Goal: Information Seeking & Learning: Learn about a topic

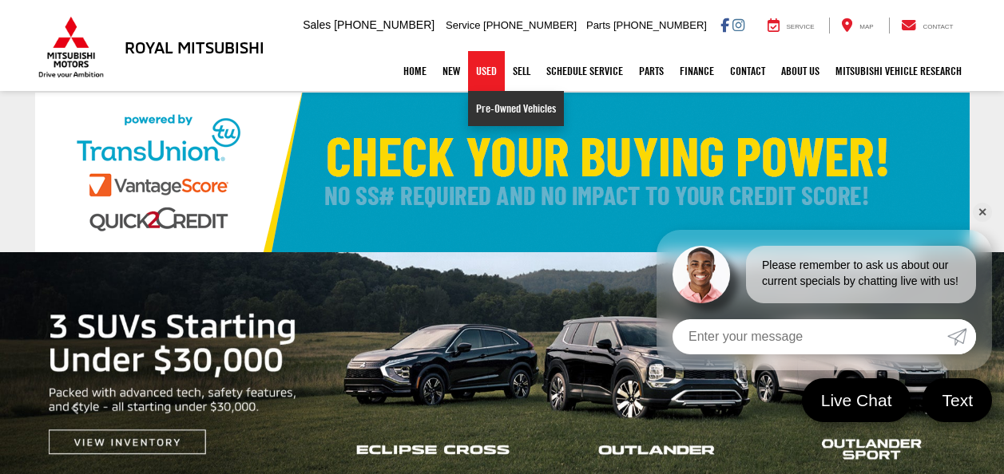
click at [480, 105] on link "Pre-Owned Vehicles" at bounding box center [516, 108] width 96 height 35
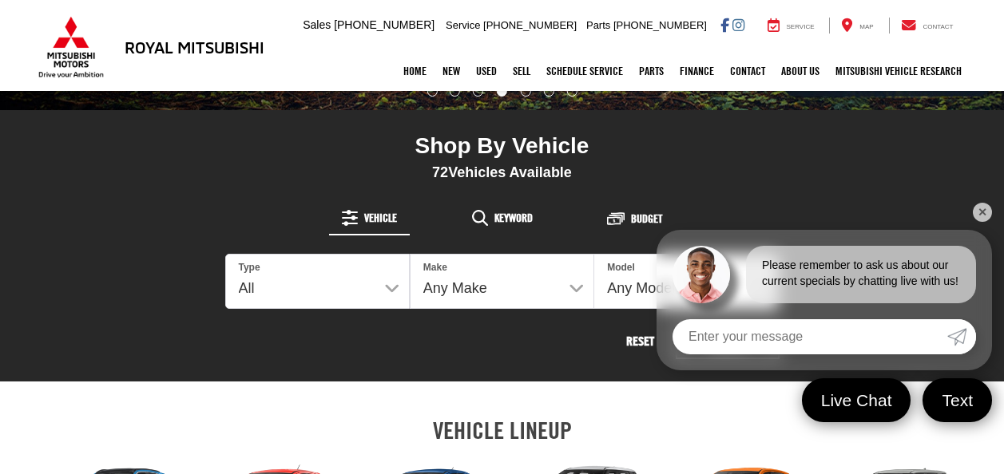
scroll to position [559, 0]
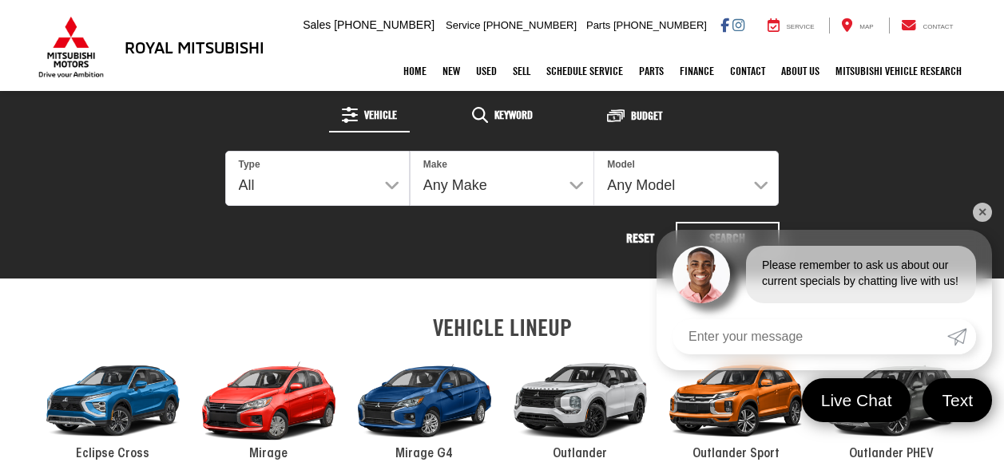
click at [977, 209] on link "✕" at bounding box center [981, 212] width 19 height 19
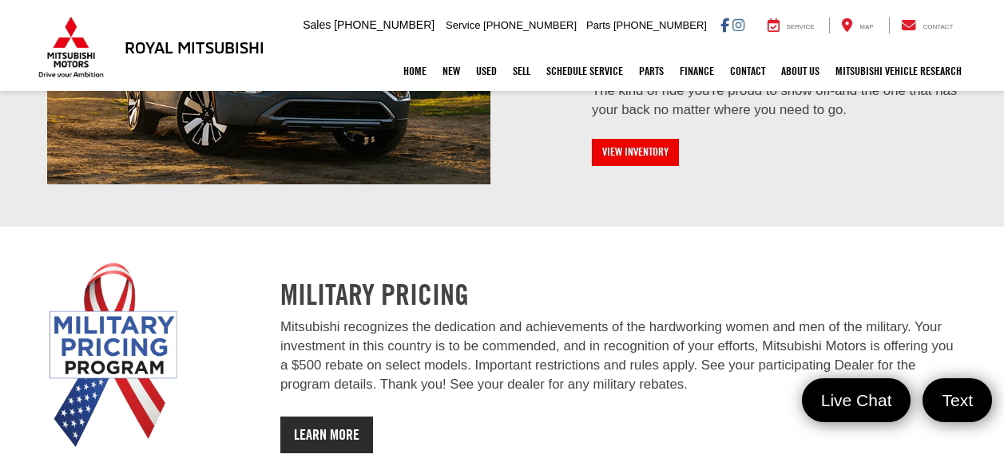
scroll to position [1842, 0]
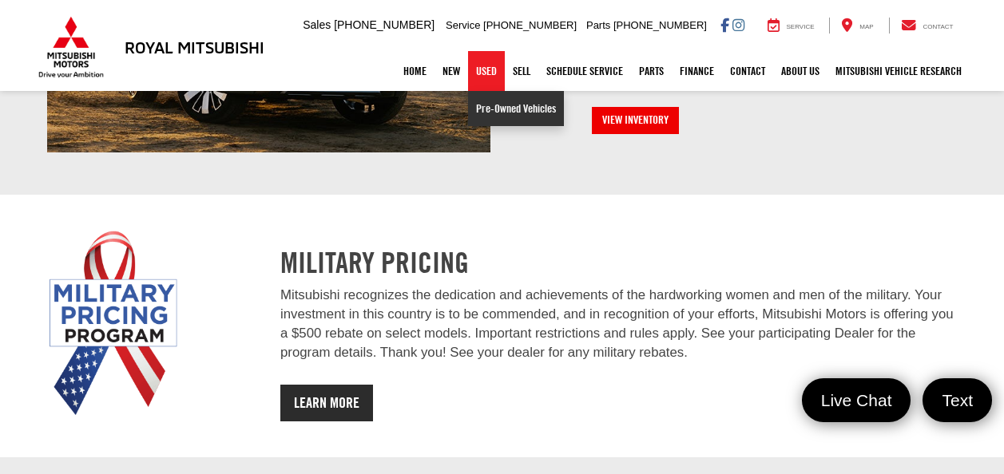
click at [488, 109] on link "Pre-Owned Vehicles" at bounding box center [516, 108] width 96 height 35
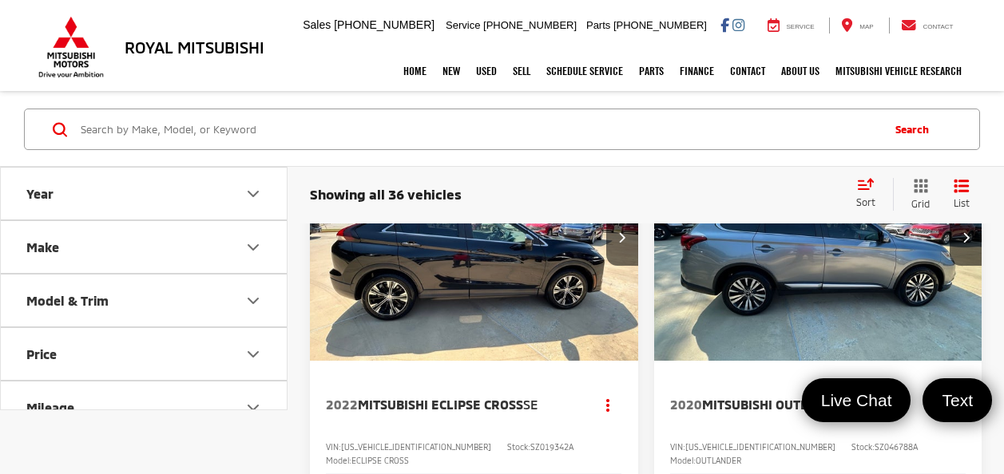
scroll to position [80, 0]
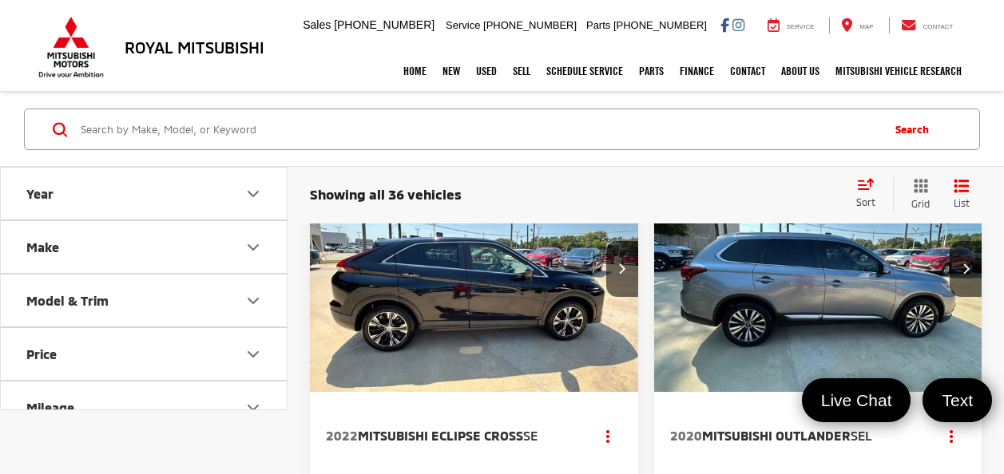
click at [721, 280] on img "2020 Mitsubishi Outlander SEL 0" at bounding box center [818, 269] width 331 height 248
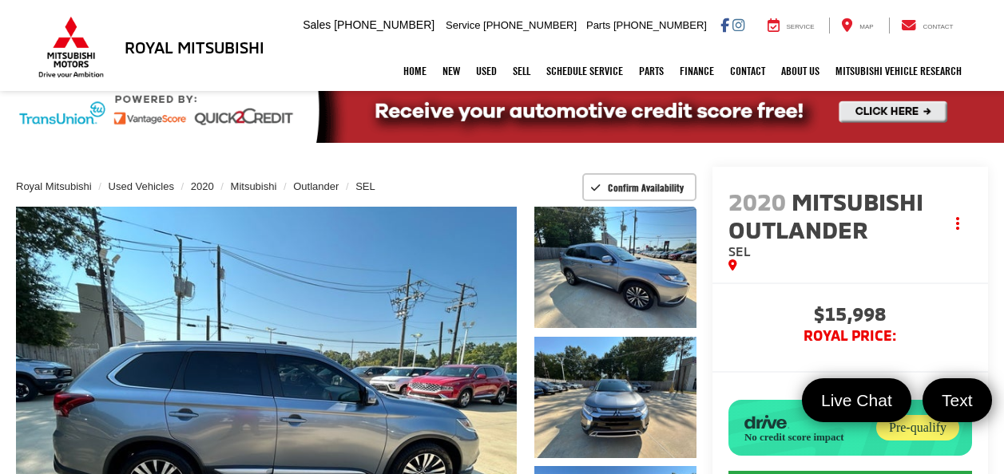
scroll to position [160, 0]
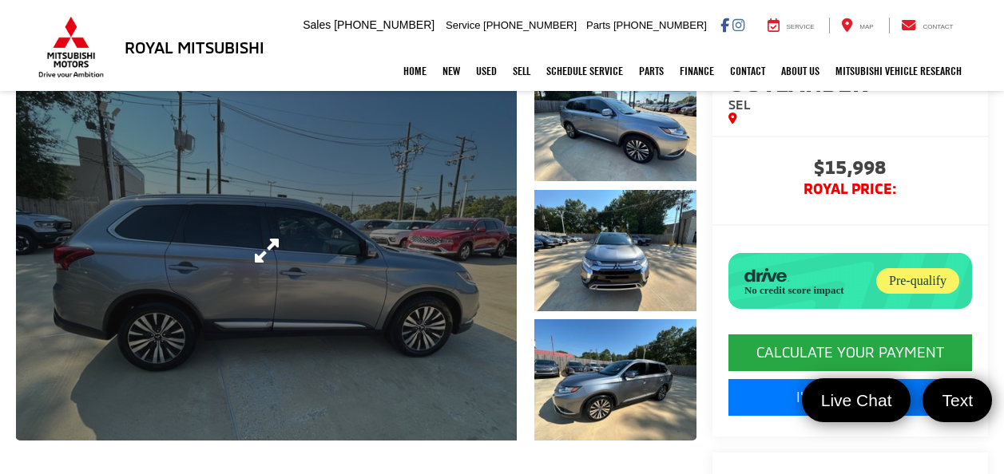
click at [485, 263] on link "Expand Photo 0" at bounding box center [266, 250] width 501 height 381
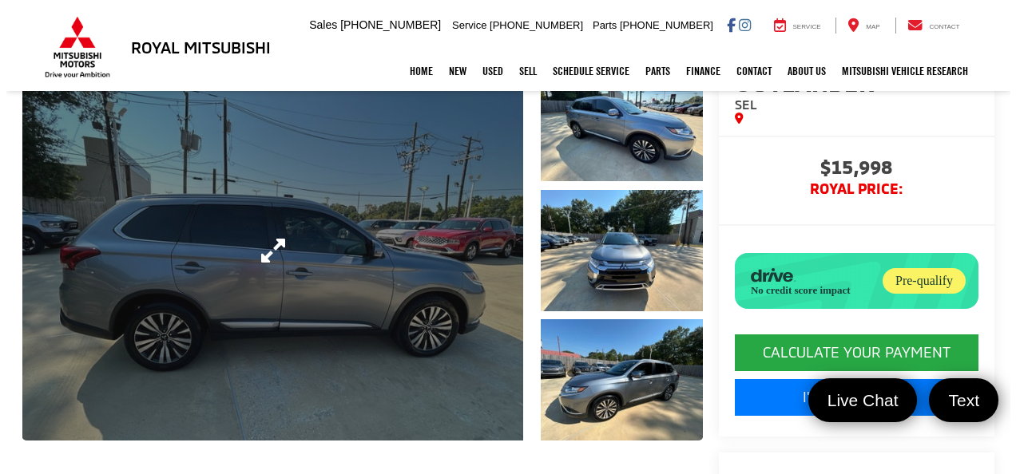
scroll to position [160, 0]
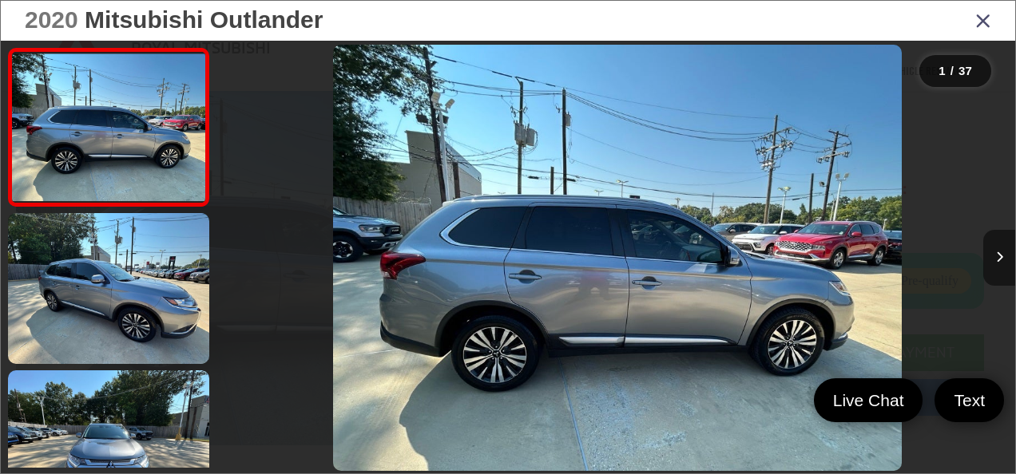
click at [996, 259] on icon "Next image" at bounding box center [999, 256] width 7 height 11
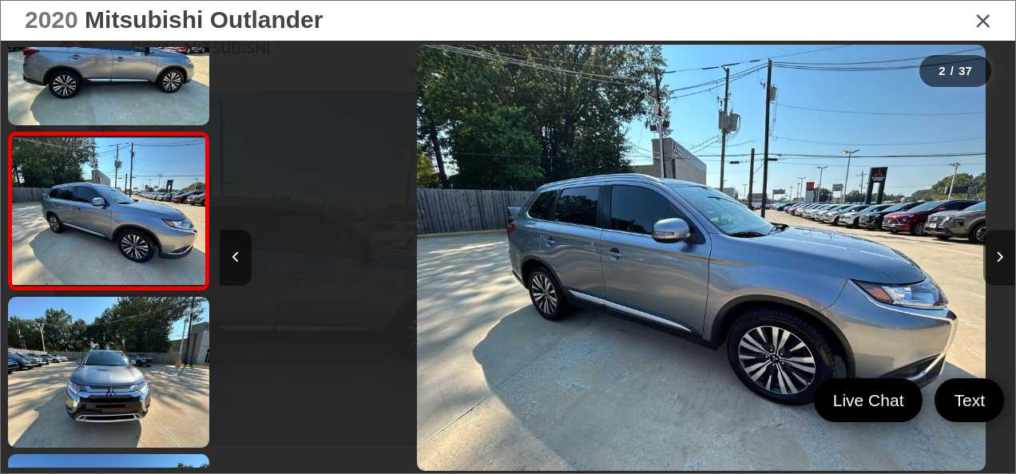
scroll to position [0, 795]
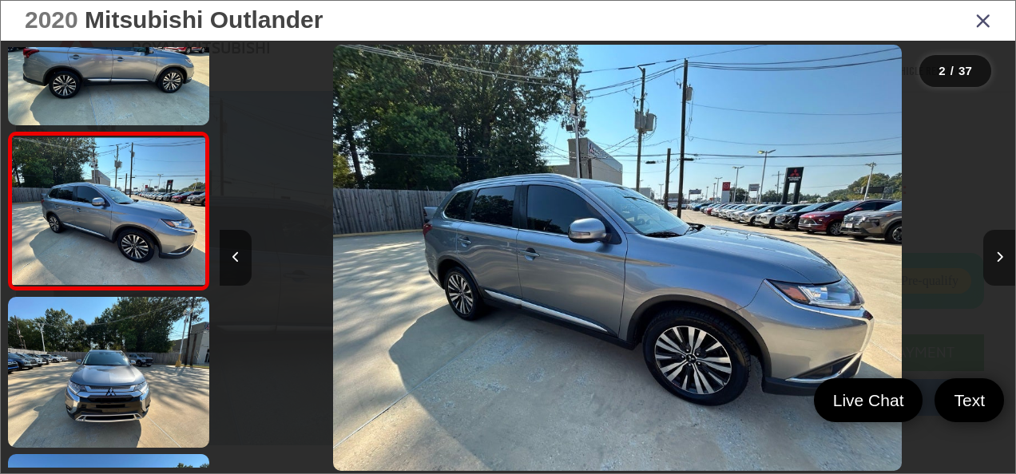
click at [993, 259] on button "Next image" at bounding box center [999, 258] width 32 height 56
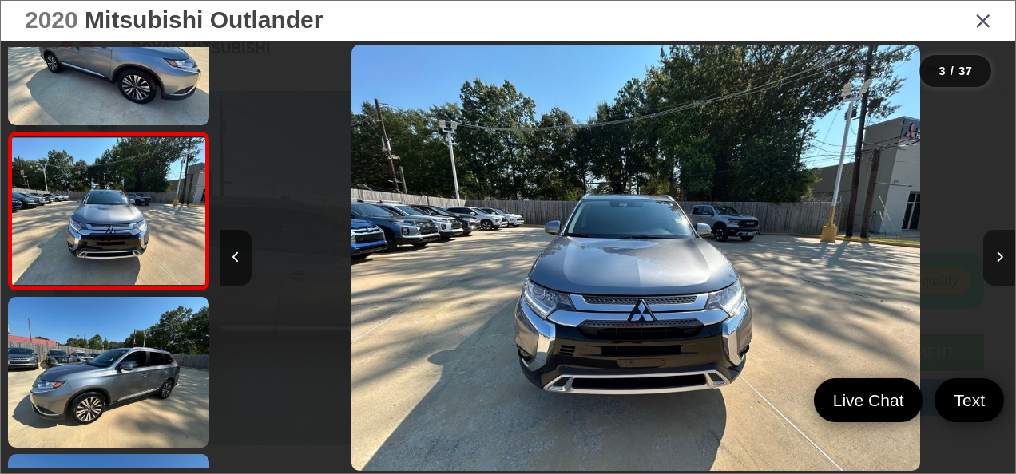
scroll to position [0, 1590]
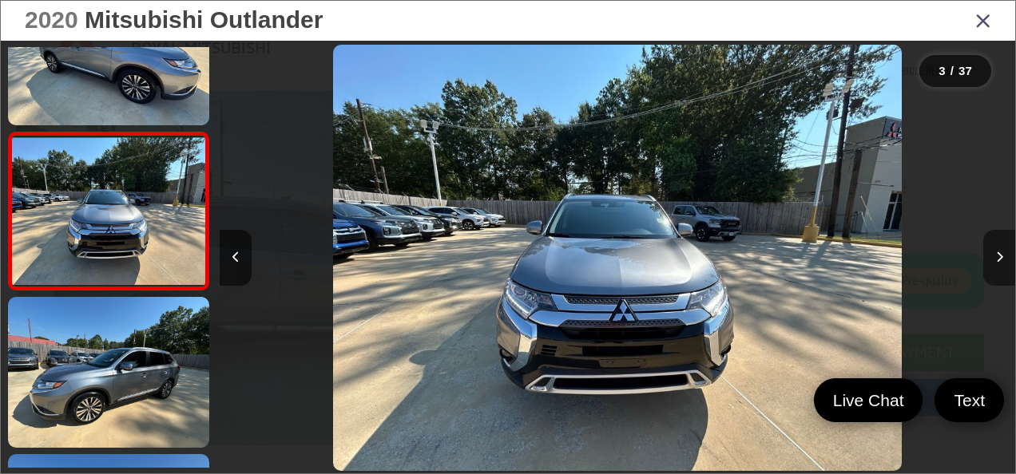
click at [993, 259] on button "Next image" at bounding box center [999, 258] width 32 height 56
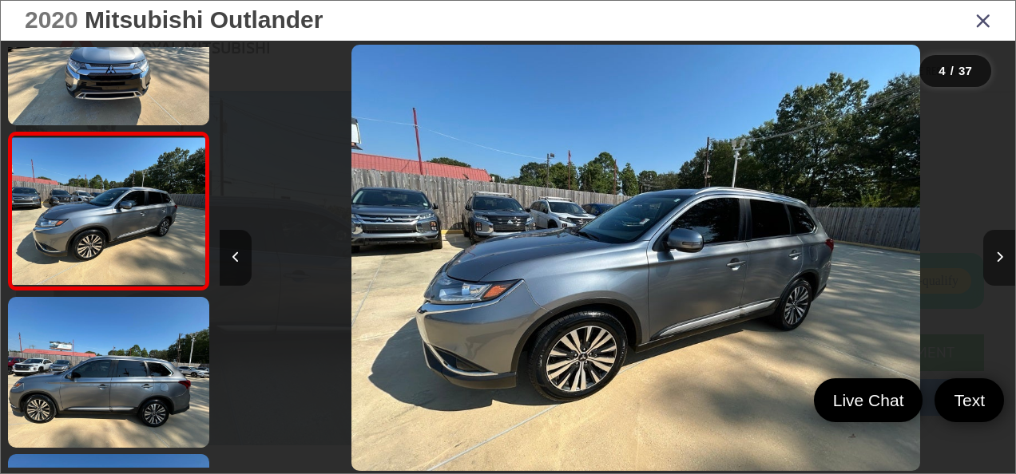
scroll to position [0, 2386]
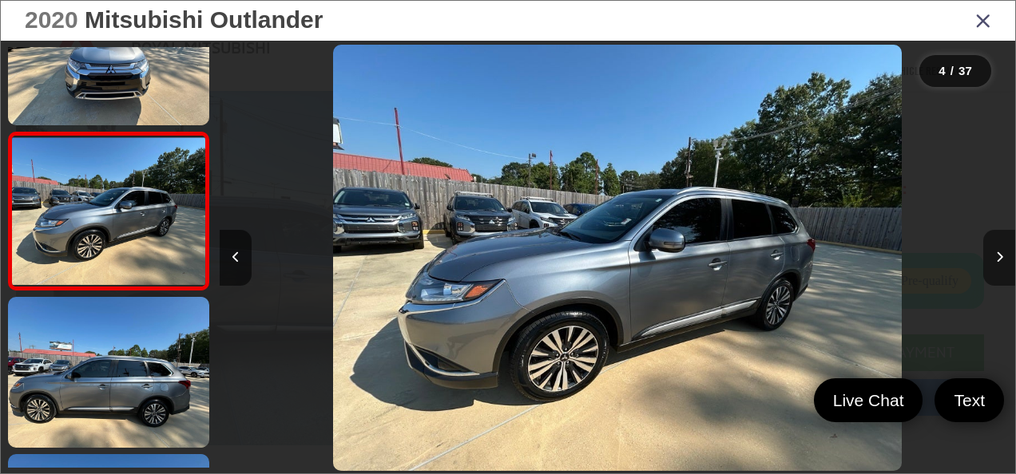
click at [993, 259] on button "Next image" at bounding box center [999, 258] width 32 height 56
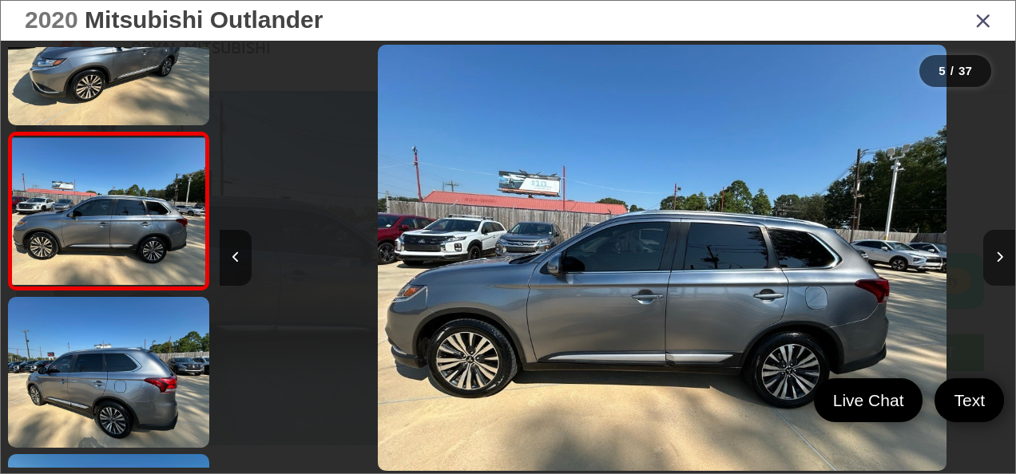
scroll to position [0, 3181]
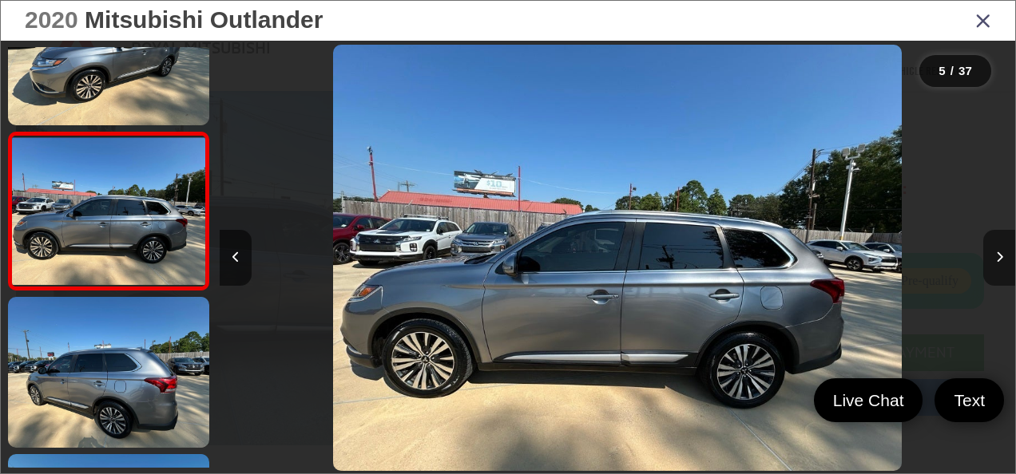
click at [993, 259] on button "Next image" at bounding box center [999, 258] width 32 height 56
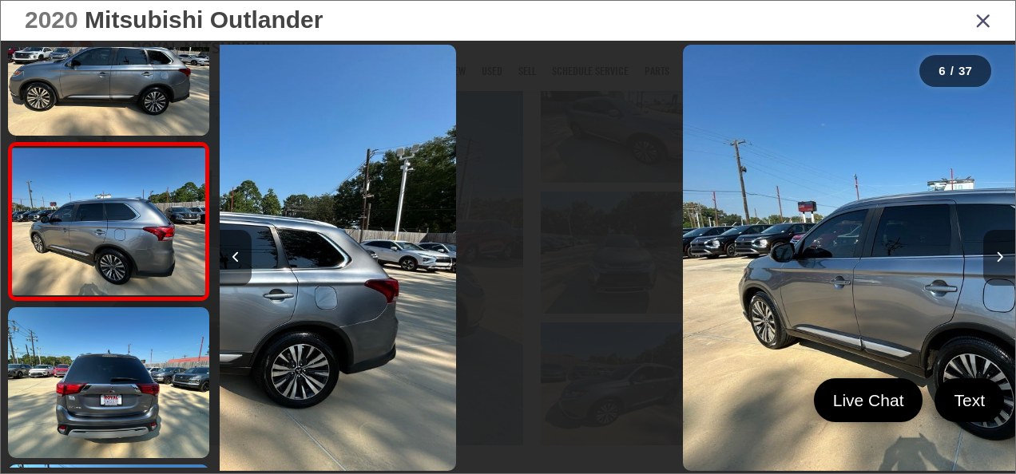
scroll to position [703, 0]
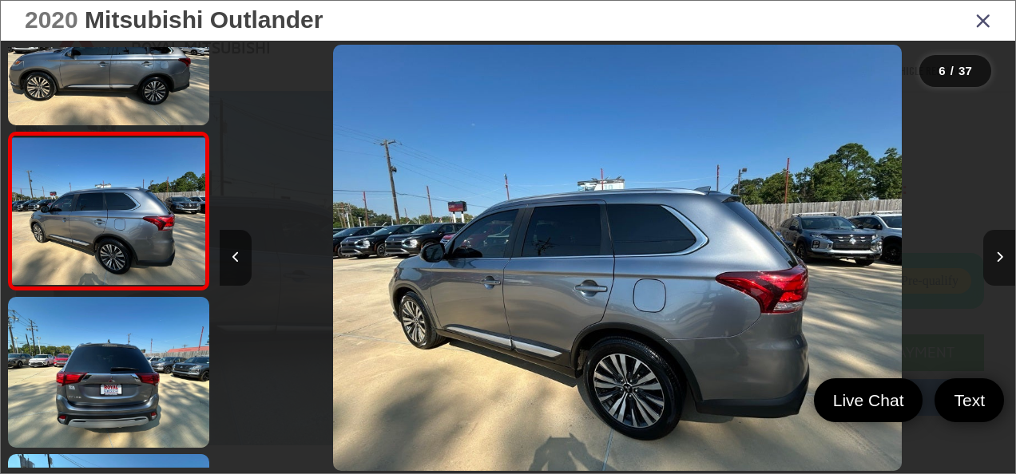
click at [993, 259] on button "Next image" at bounding box center [999, 258] width 32 height 56
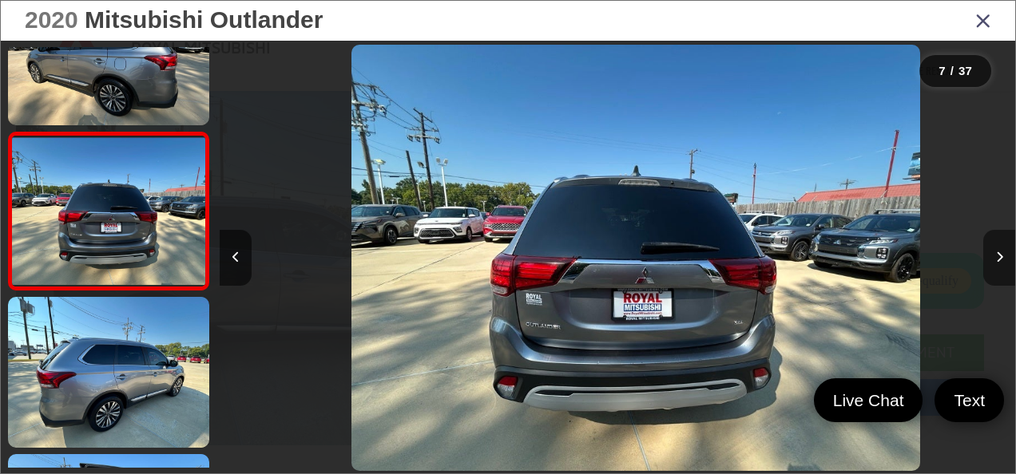
scroll to position [0, 0]
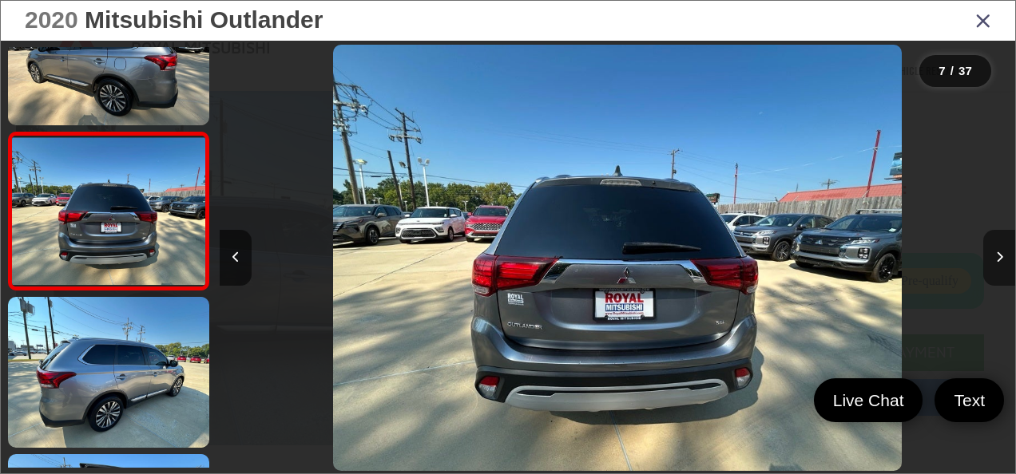
click at [993, 259] on button "Next image" at bounding box center [999, 258] width 32 height 56
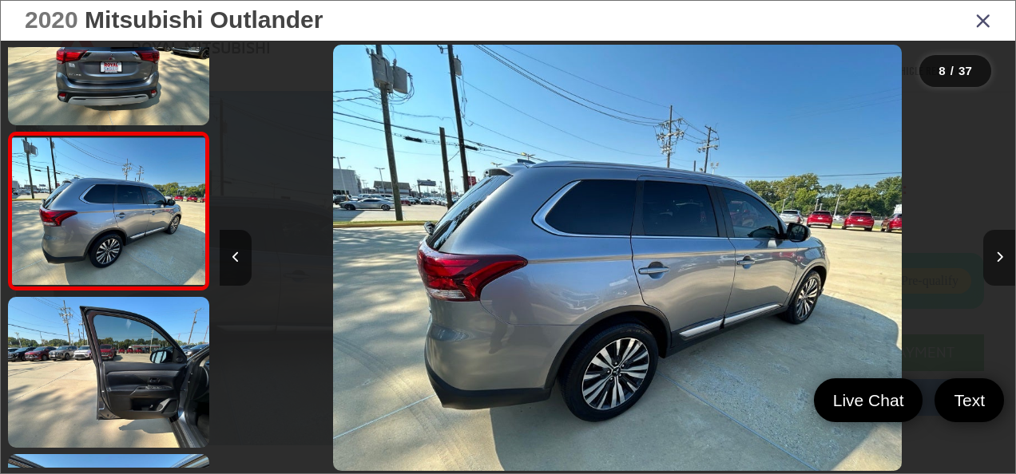
click at [993, 259] on button "Next image" at bounding box center [999, 258] width 32 height 56
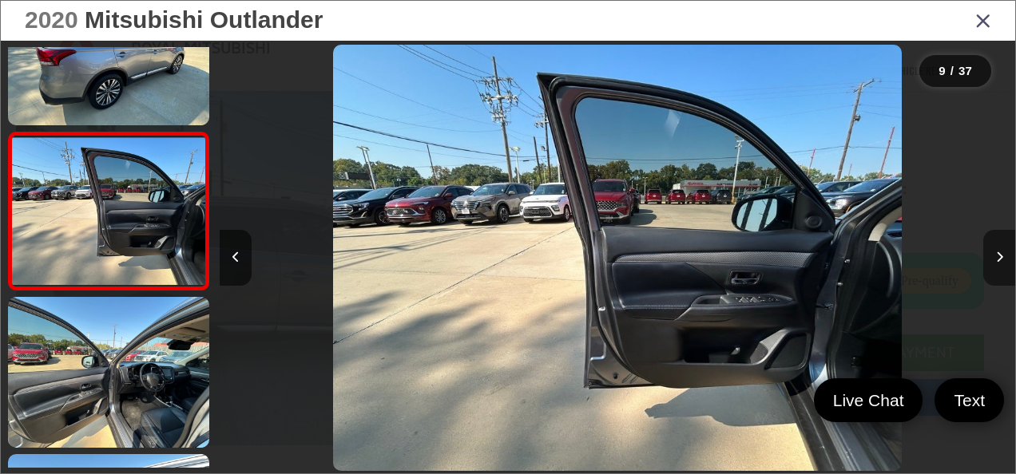
click at [993, 259] on button "Next image" at bounding box center [999, 258] width 32 height 56
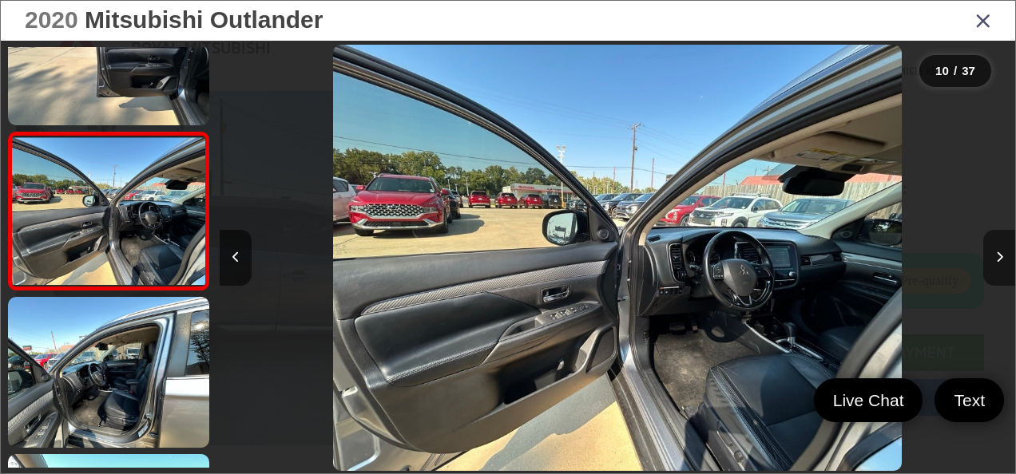
click at [993, 259] on button "Next image" at bounding box center [999, 258] width 32 height 56
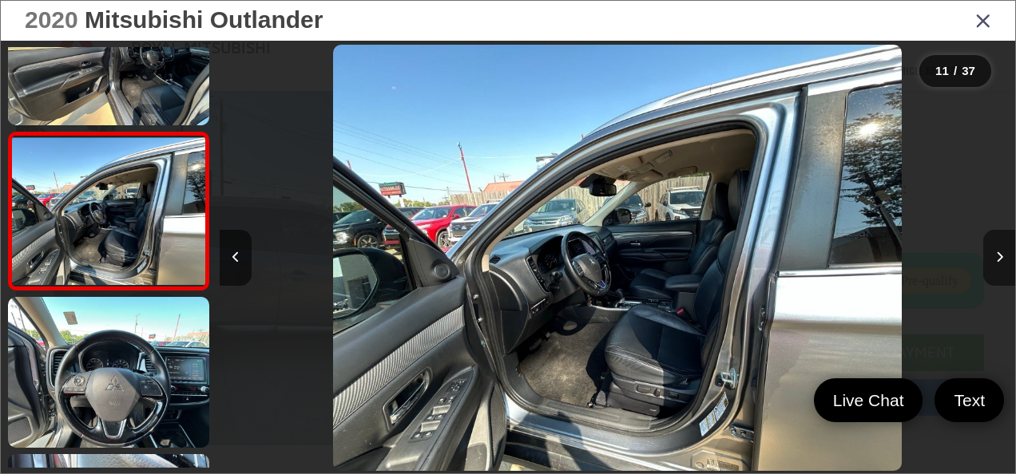
click at [993, 259] on button "Next image" at bounding box center [999, 258] width 32 height 56
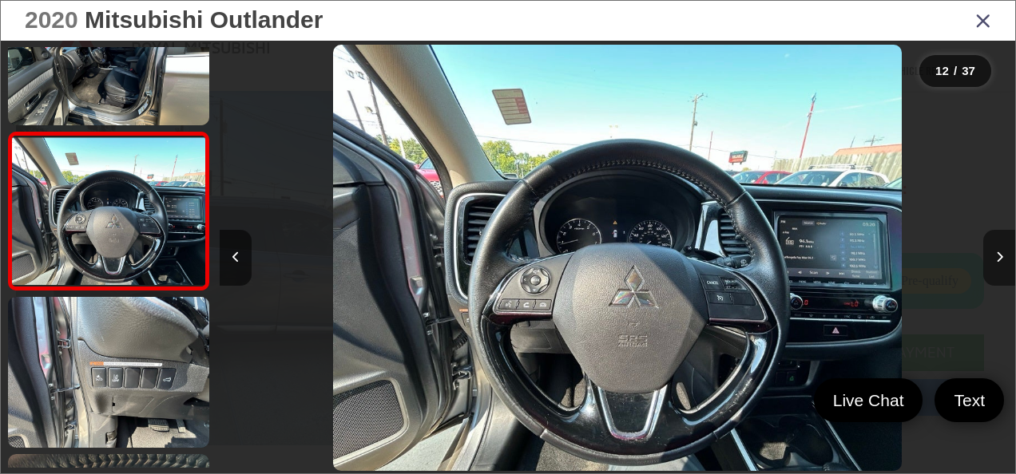
click at [992, 259] on button "Next image" at bounding box center [999, 258] width 32 height 56
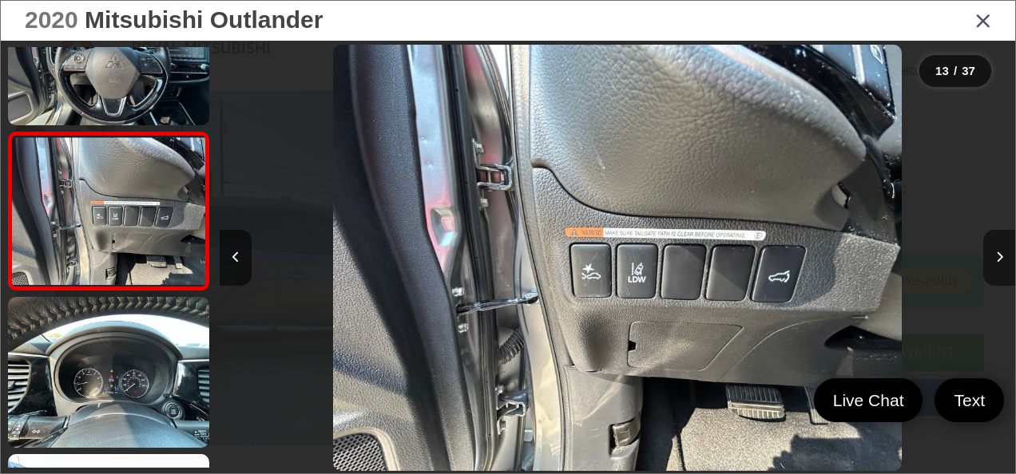
click at [992, 259] on button "Next image" at bounding box center [999, 258] width 32 height 56
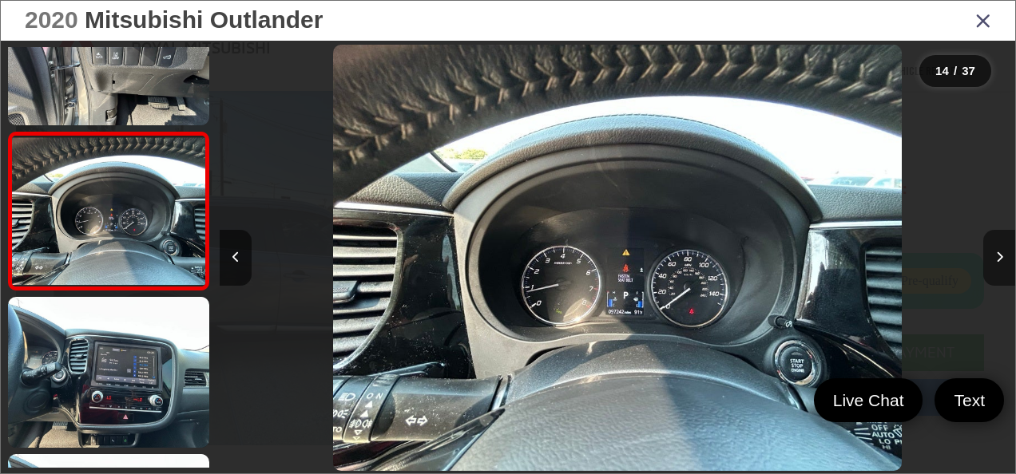
click at [996, 257] on icon "Next image" at bounding box center [999, 256] width 7 height 11
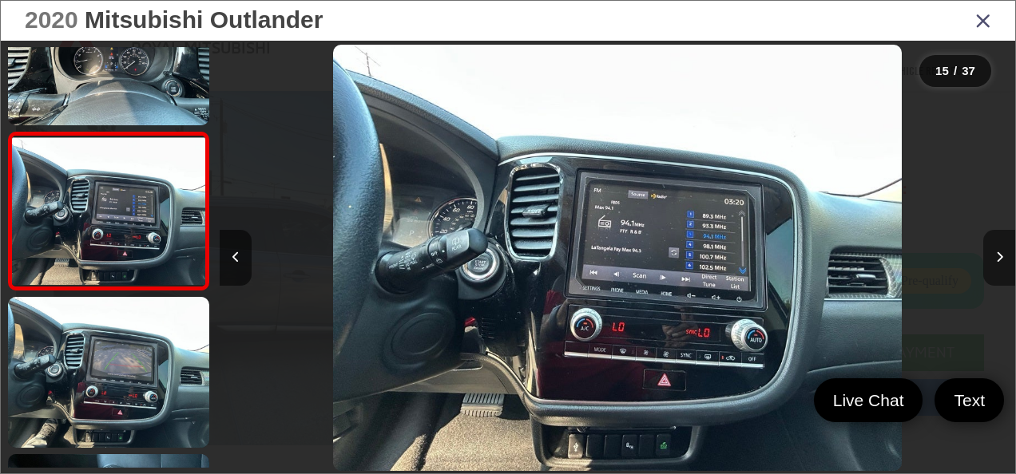
click at [996, 258] on icon "Next image" at bounding box center [999, 256] width 7 height 11
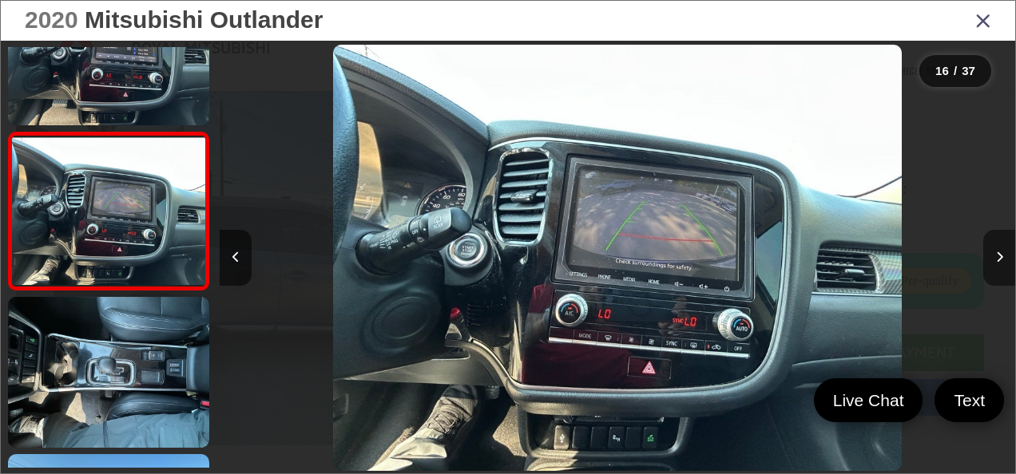
click at [996, 258] on icon "Next image" at bounding box center [999, 256] width 7 height 11
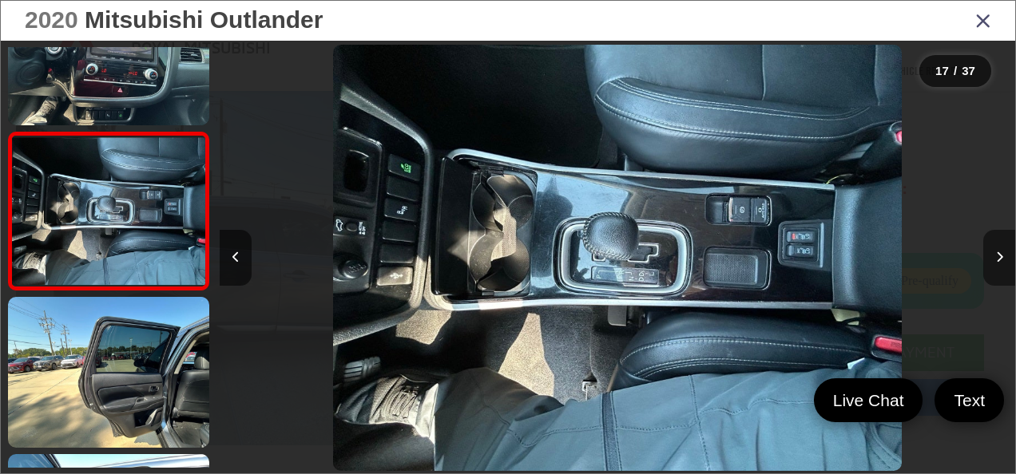
click at [996, 258] on icon "Next image" at bounding box center [999, 256] width 7 height 11
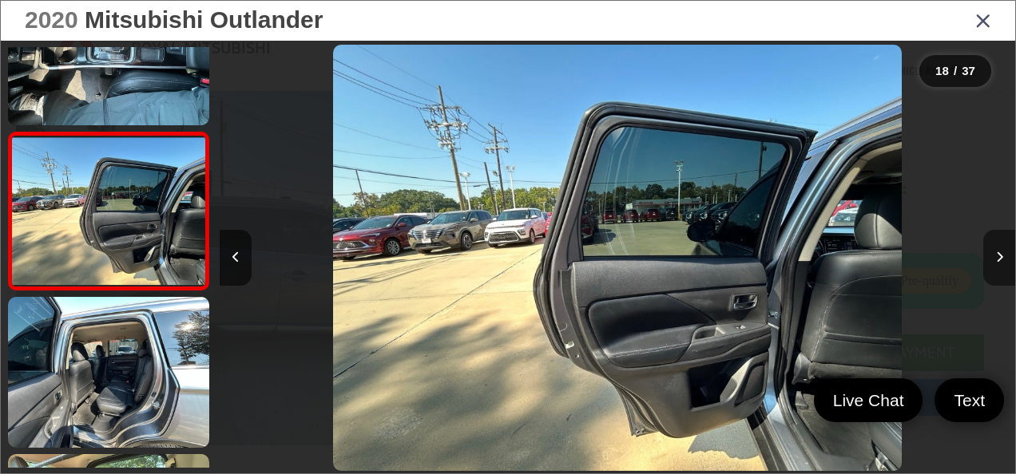
click at [996, 258] on icon "Next image" at bounding box center [999, 256] width 7 height 11
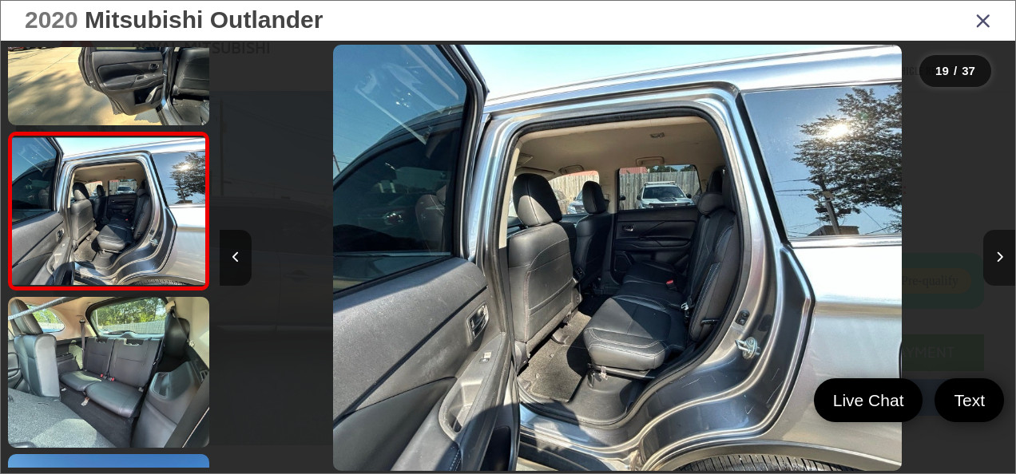
click at [994, 258] on button "Next image" at bounding box center [999, 258] width 32 height 56
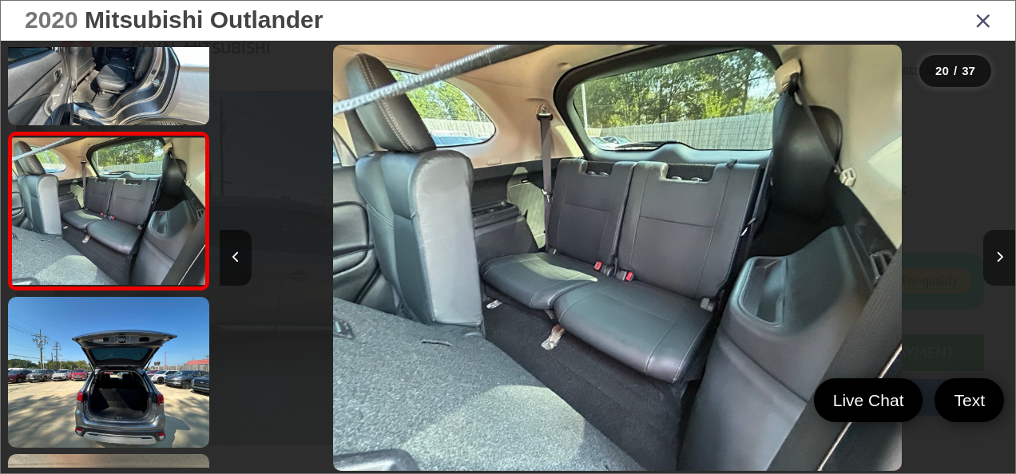
click at [994, 259] on button "Next image" at bounding box center [999, 258] width 32 height 56
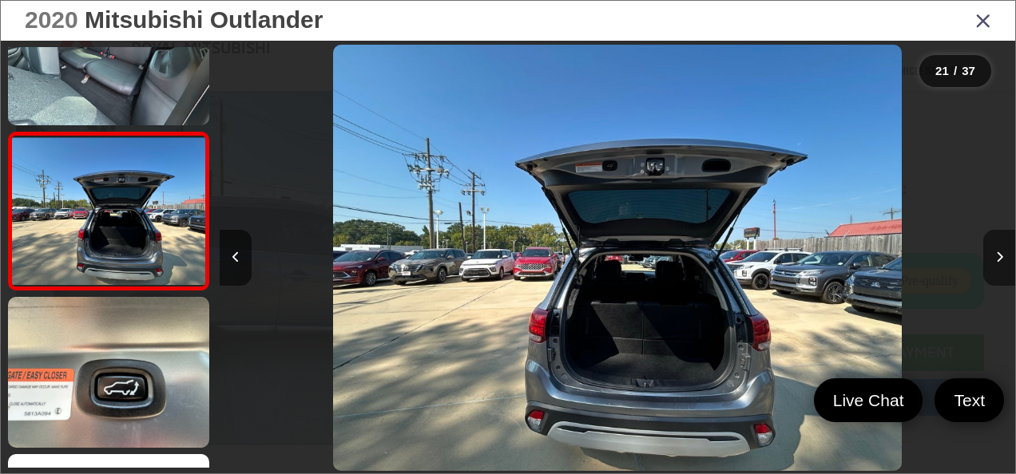
click at [992, 260] on button "Next image" at bounding box center [999, 258] width 32 height 56
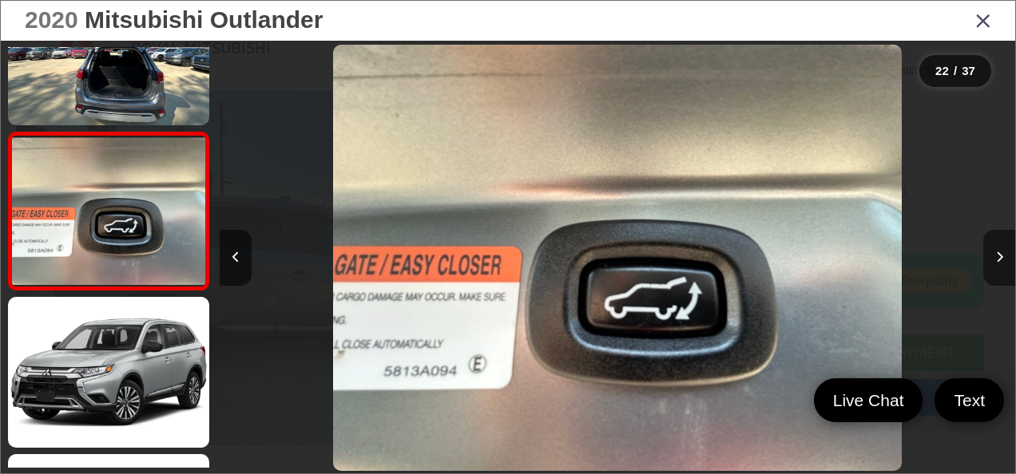
click at [992, 260] on button "Next image" at bounding box center [999, 258] width 32 height 56
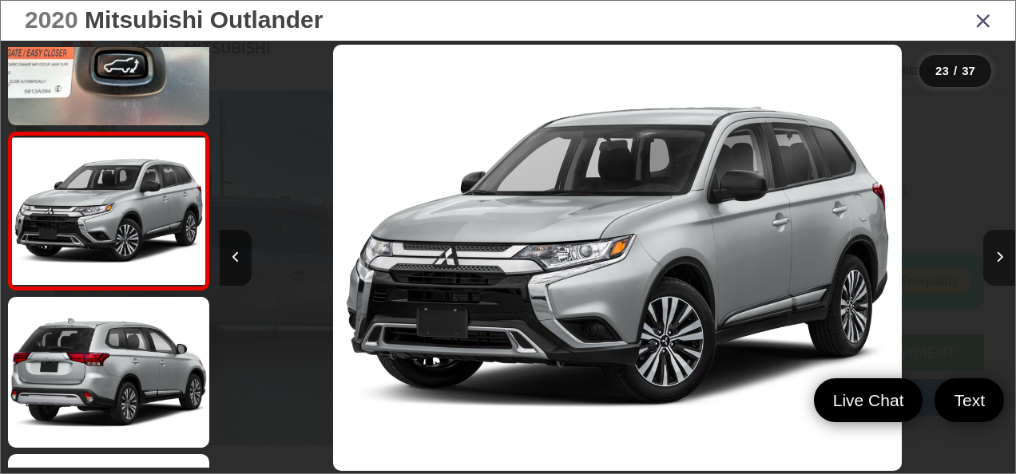
click at [991, 260] on button "Next image" at bounding box center [999, 258] width 32 height 56
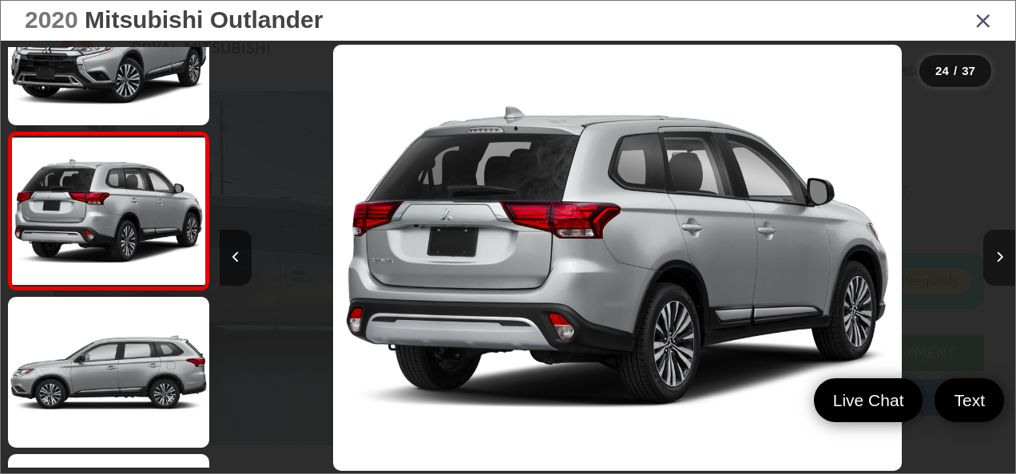
click at [990, 260] on button "Next image" at bounding box center [999, 258] width 32 height 56
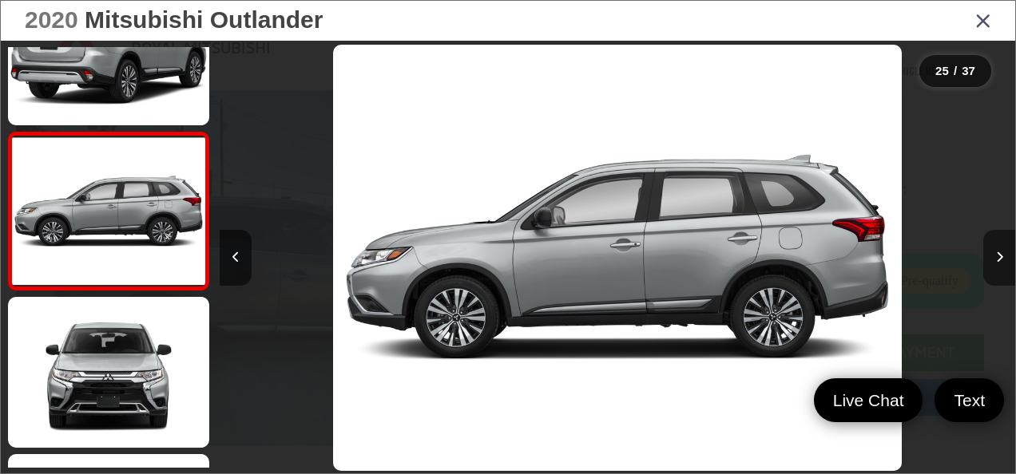
click at [989, 260] on button "Next image" at bounding box center [999, 258] width 32 height 56
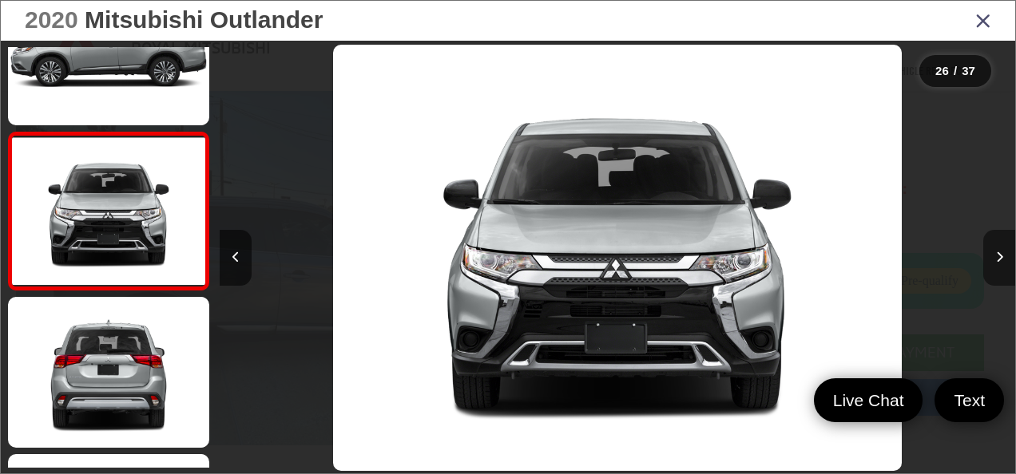
click at [988, 260] on button "Next image" at bounding box center [999, 258] width 32 height 56
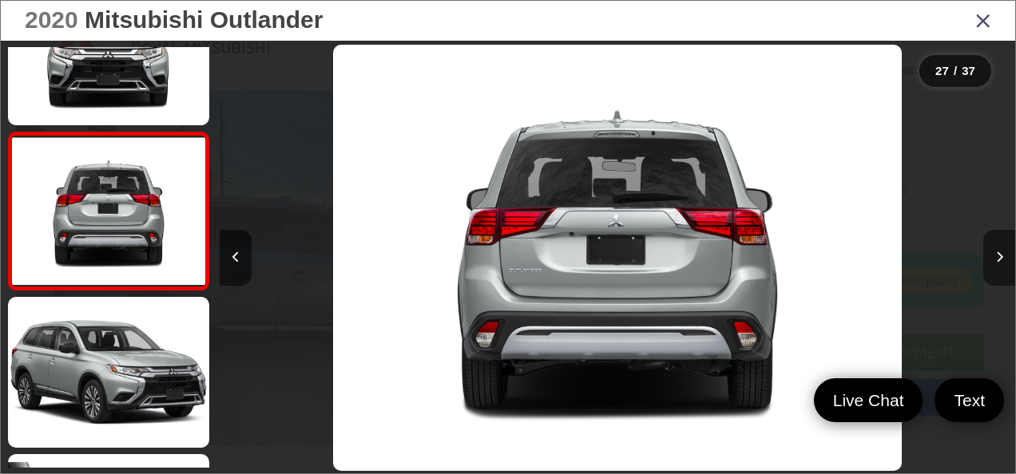
click at [987, 260] on button "Next image" at bounding box center [999, 258] width 32 height 56
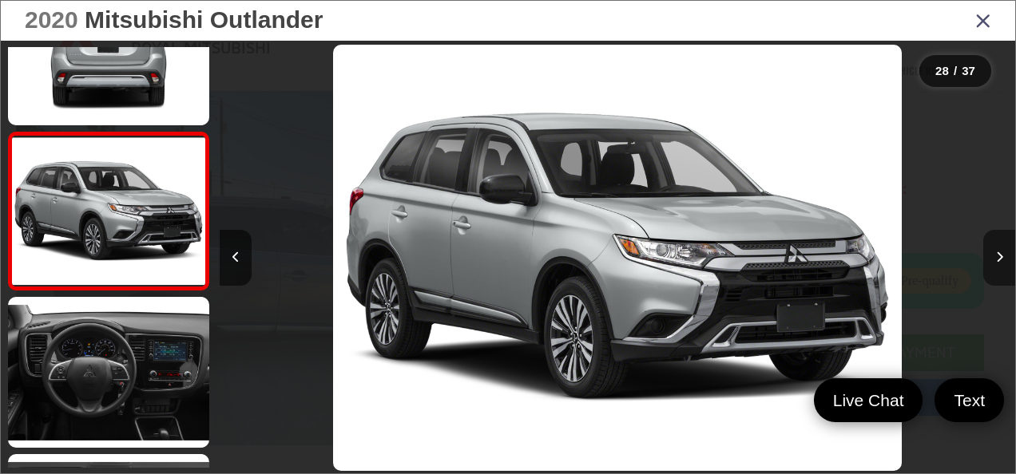
click at [986, 260] on button "Next image" at bounding box center [999, 258] width 32 height 56
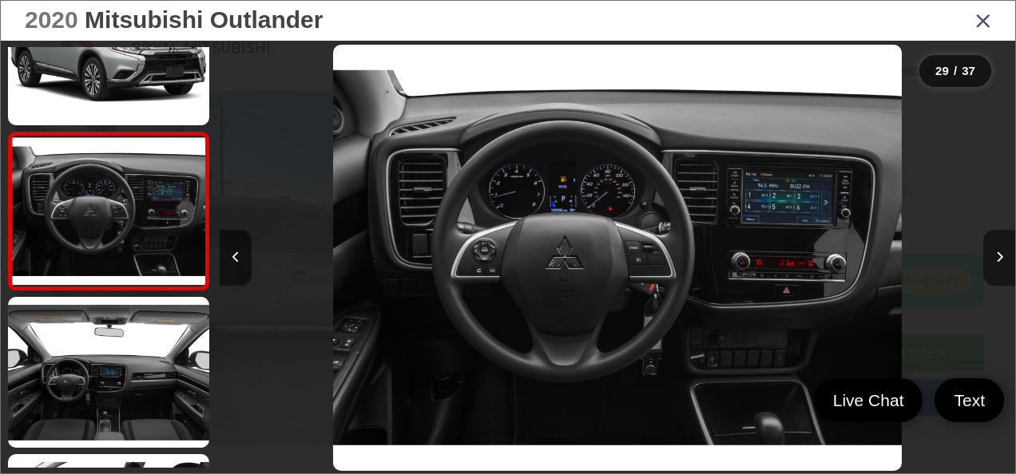
click at [986, 263] on button "Next image" at bounding box center [999, 258] width 32 height 56
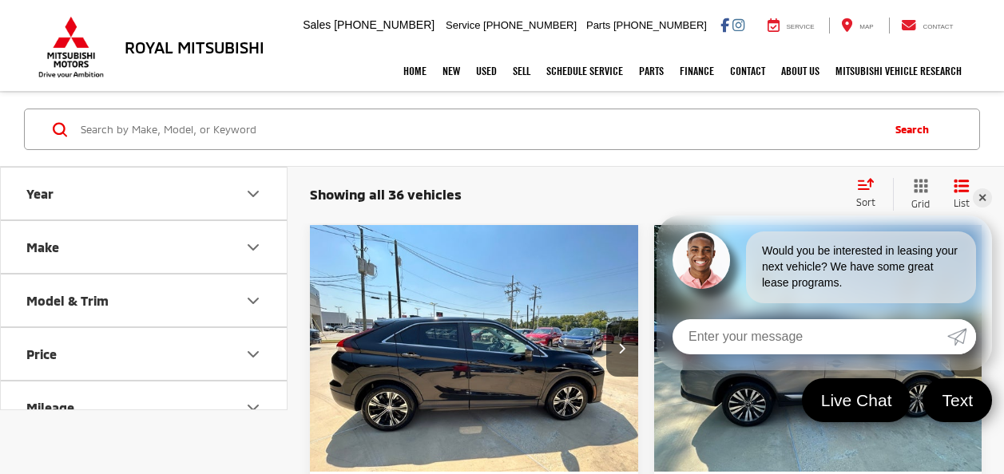
click at [984, 193] on link "✕" at bounding box center [981, 197] width 19 height 19
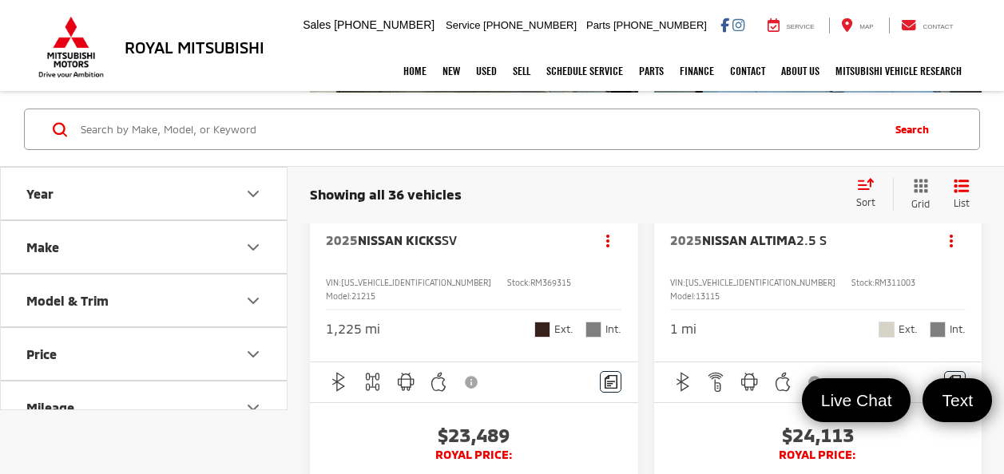
scroll to position [8703, 0]
